Goal: Check status: Check status

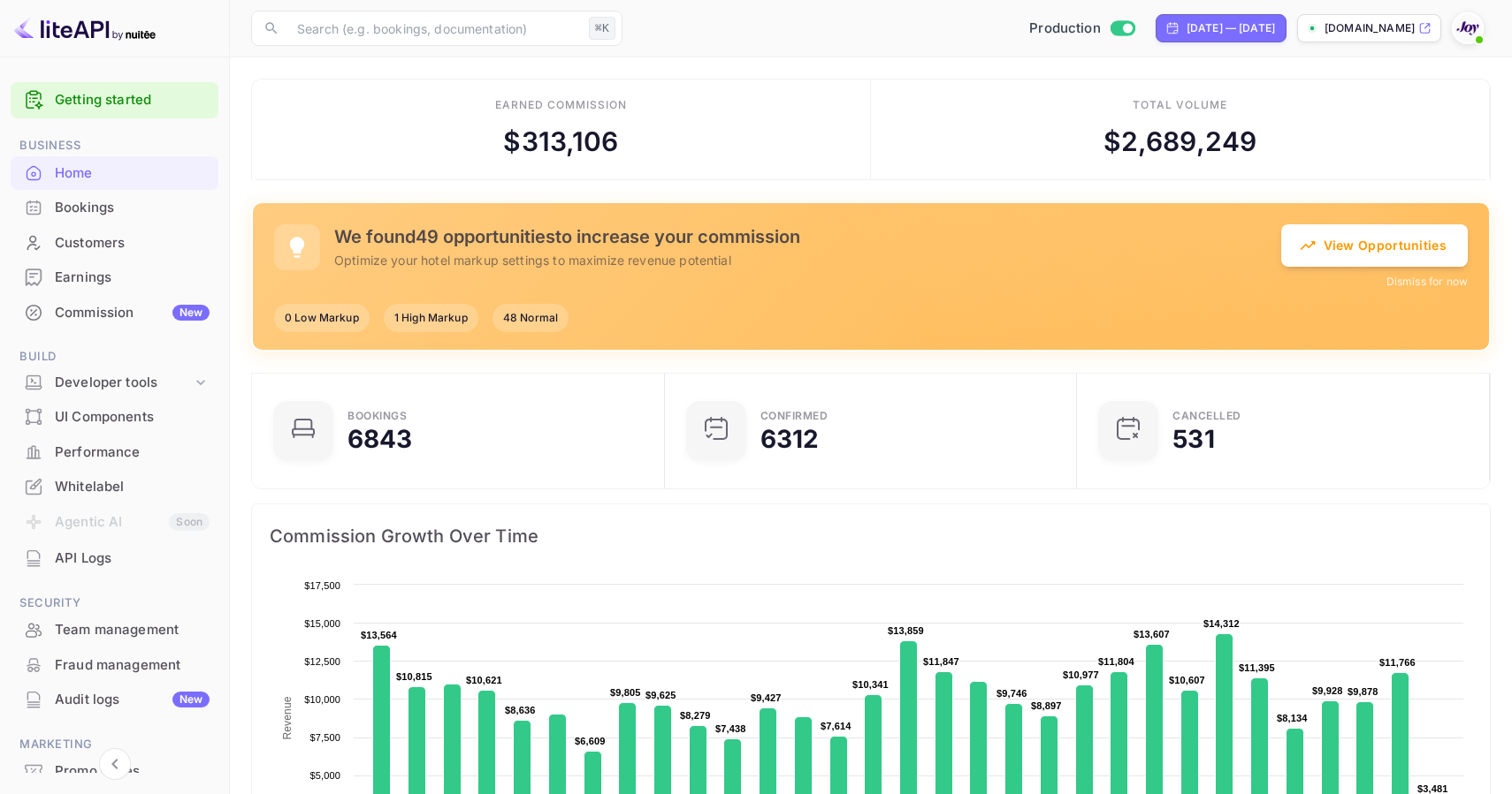
scroll to position [287, 403]
click at [1210, 35] on div "[DATE] — [DATE]" at bounding box center [1231, 29] width 89 height 16
select select "7"
select select "2025"
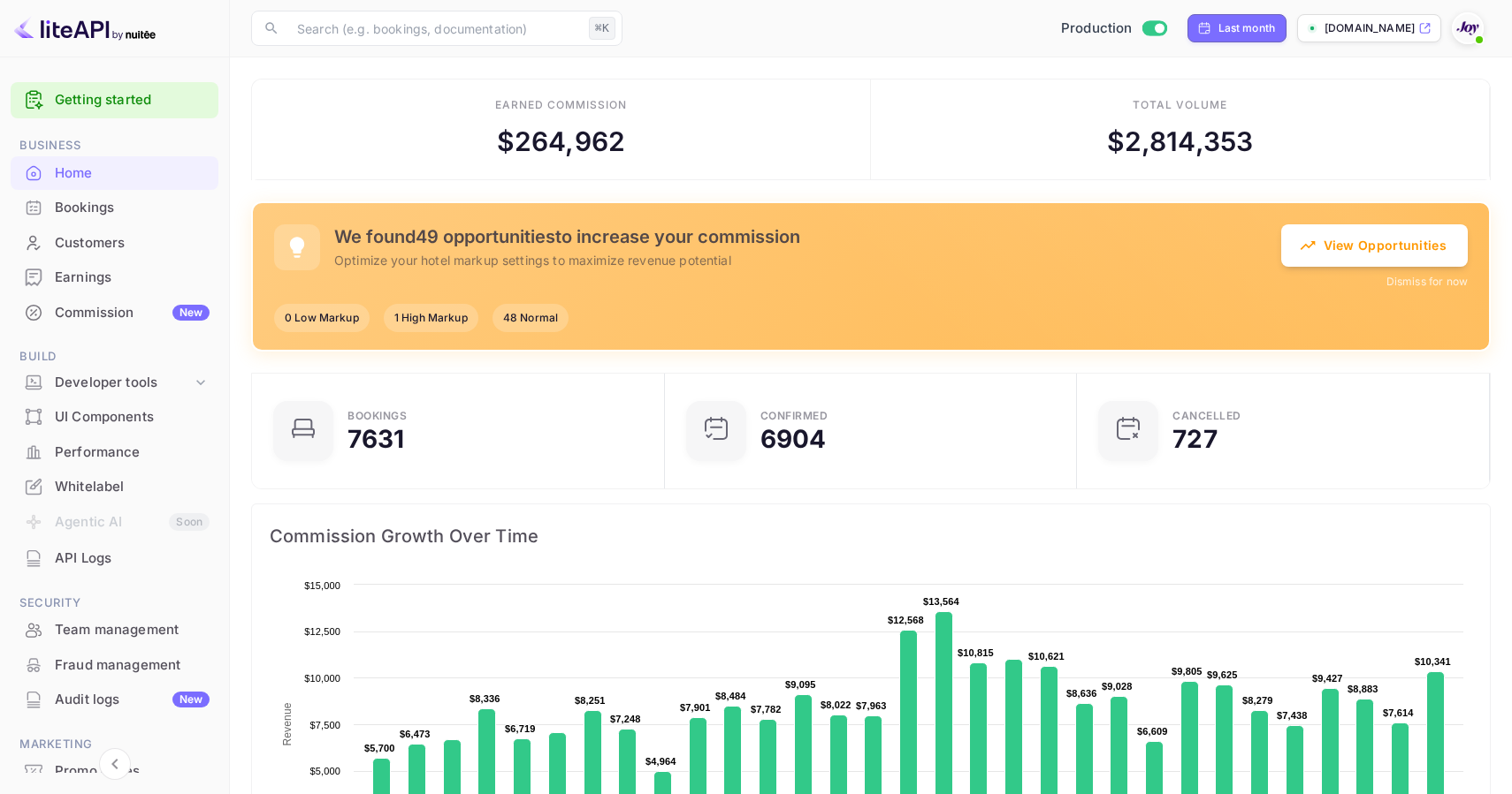
scroll to position [1, 1]
click at [1254, 23] on div "Last month" at bounding box center [1247, 29] width 57 height 16
select select "7"
select select "2025"
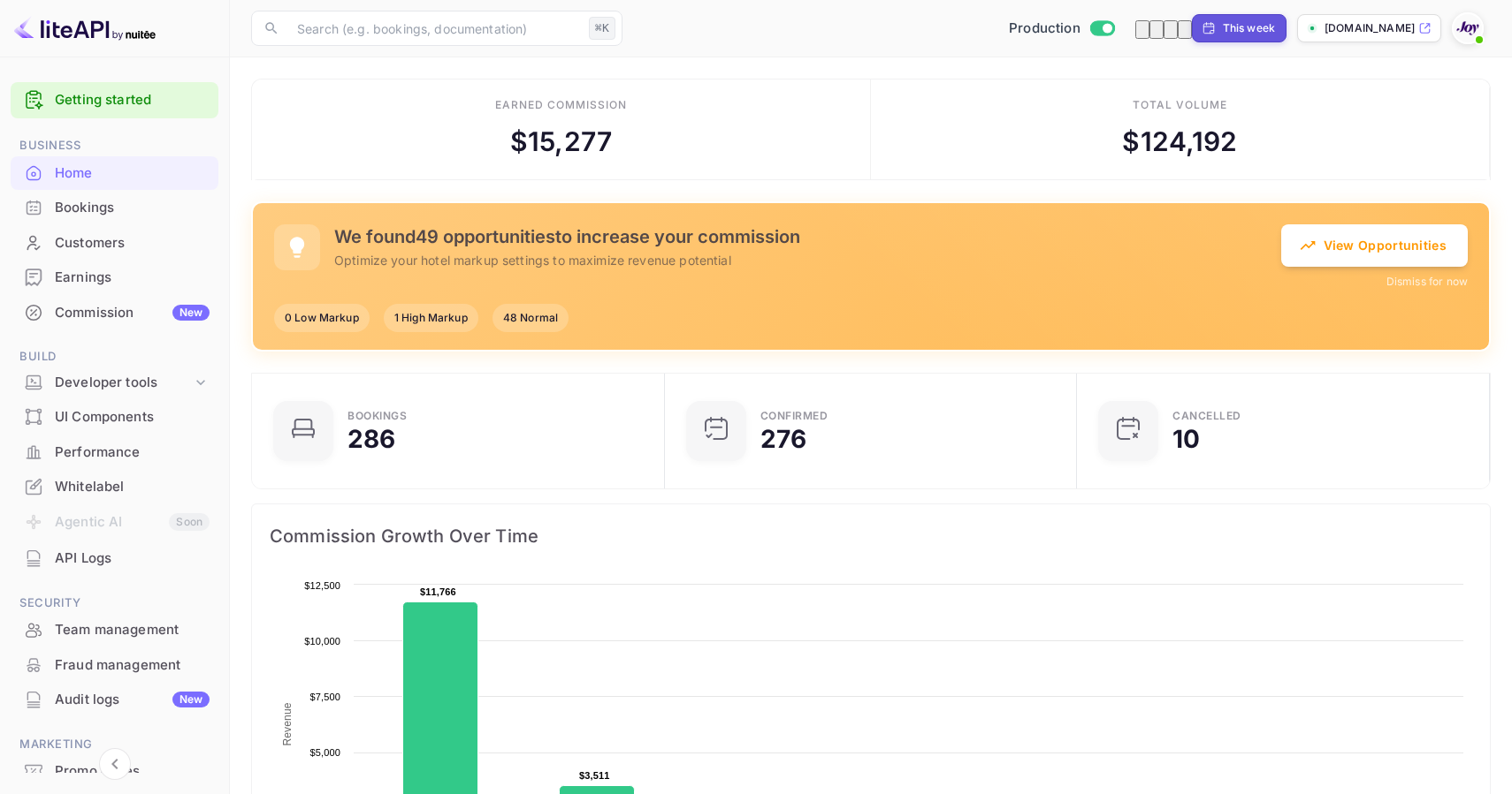
click at [1241, 34] on div "This week" at bounding box center [1248, 29] width 52 height 16
select select "8"
select select "2025"
